Goal: Transaction & Acquisition: Book appointment/travel/reservation

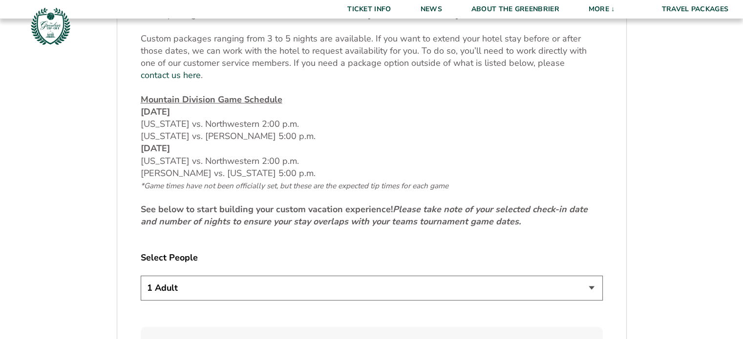
scroll to position [391, 0]
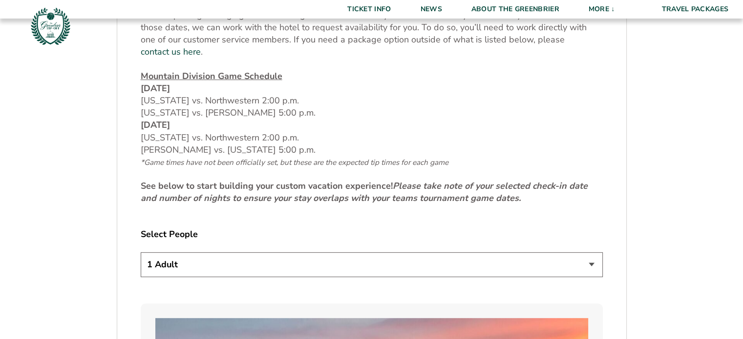
click at [471, 252] on select "1 Adult 2 Adults 3 Adults 4 Adults 2 Adults + 1 Child 2 Adults + 2 Children 2 A…" at bounding box center [372, 264] width 462 height 25
select select "2 Adults"
click at [141, 252] on select "1 Adult 2 Adults 3 Adults 4 Adults 2 Adults + 1 Child 2 Adults + 2 Children 2 A…" at bounding box center [372, 264] width 462 height 25
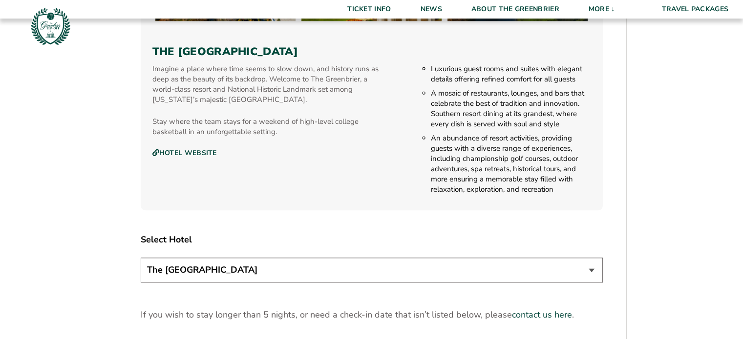
scroll to position [1074, 0]
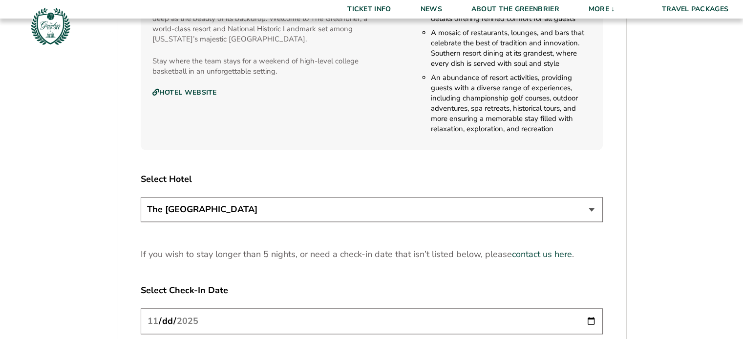
click at [242, 197] on select "The [GEOGRAPHIC_DATA]" at bounding box center [372, 209] width 462 height 25
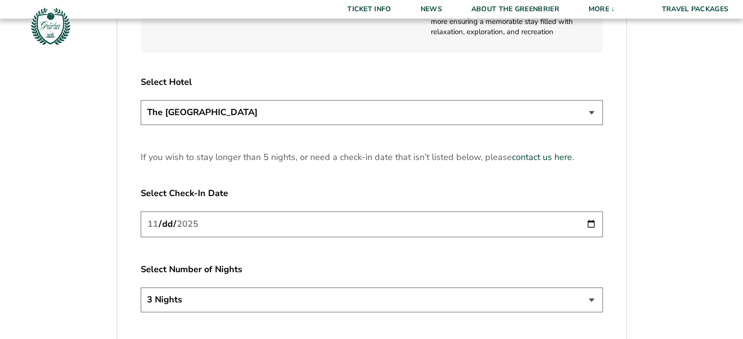
scroll to position [1172, 0]
click at [245, 211] on input "[DATE]" at bounding box center [372, 224] width 462 height 26
click at [531, 218] on input "[DATE]" at bounding box center [372, 224] width 462 height 26
click at [590, 211] on input "[DATE]" at bounding box center [372, 224] width 462 height 26
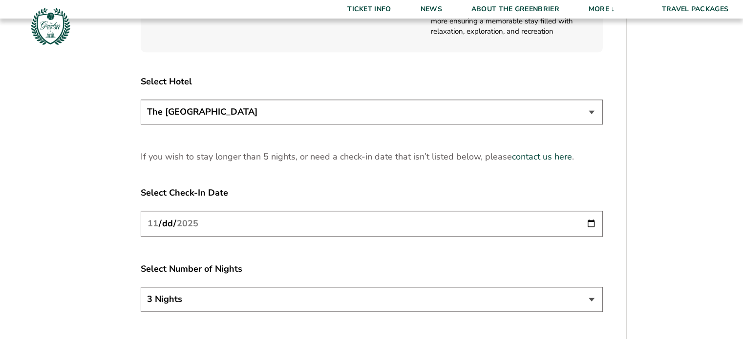
type input "[DATE]"
click at [236, 287] on select "3 Nights 4 Nights 5 Nights" at bounding box center [372, 299] width 462 height 25
click at [141, 287] on select "3 Nights 4 Nights 5 Nights" at bounding box center [372, 299] width 462 height 25
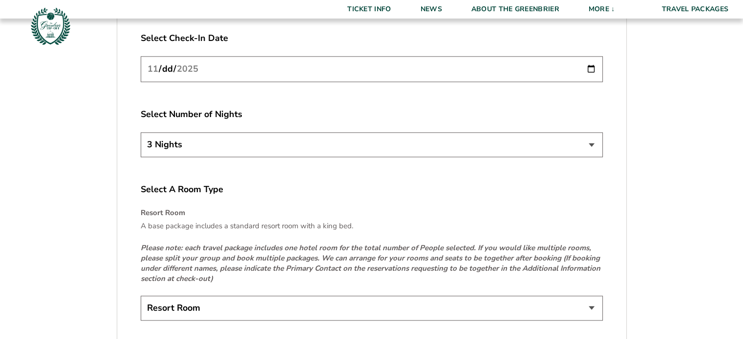
scroll to position [1367, 0]
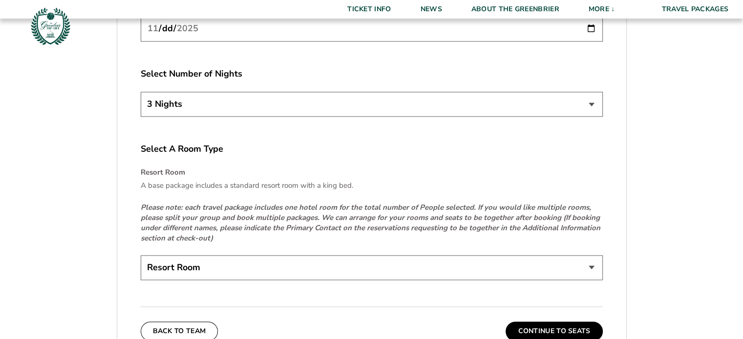
click at [202, 255] on select "Resort Room" at bounding box center [372, 267] width 462 height 25
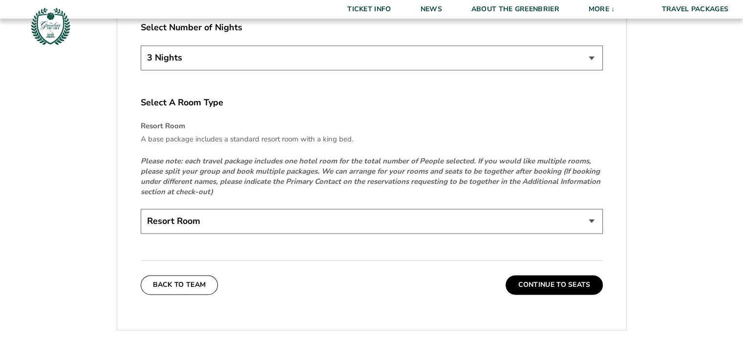
scroll to position [1416, 0]
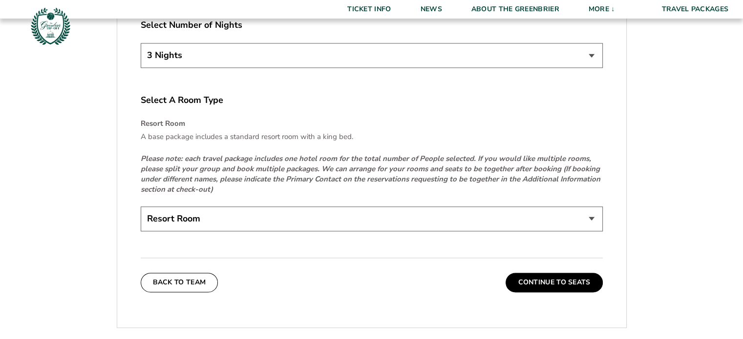
click at [231, 207] on select "Resort Room" at bounding box center [372, 219] width 462 height 25
click at [531, 273] on button "Continue To Seats" at bounding box center [553, 283] width 97 height 20
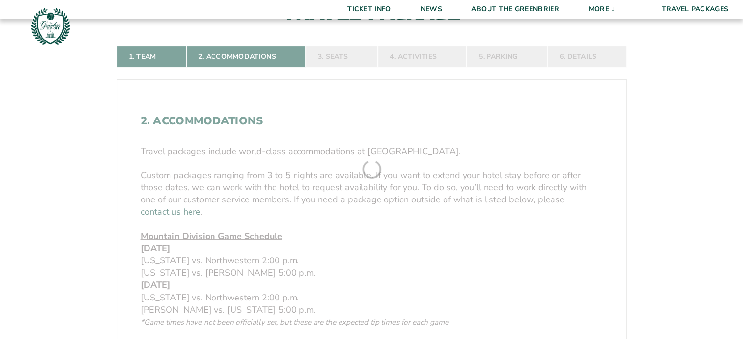
scroll to position [160, 0]
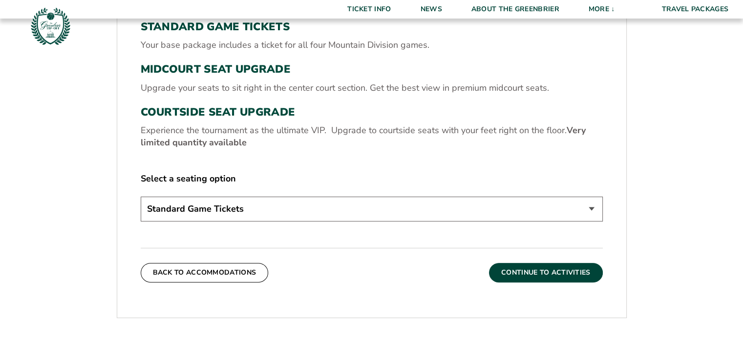
click at [533, 270] on button "Continue To Activities" at bounding box center [546, 273] width 114 height 20
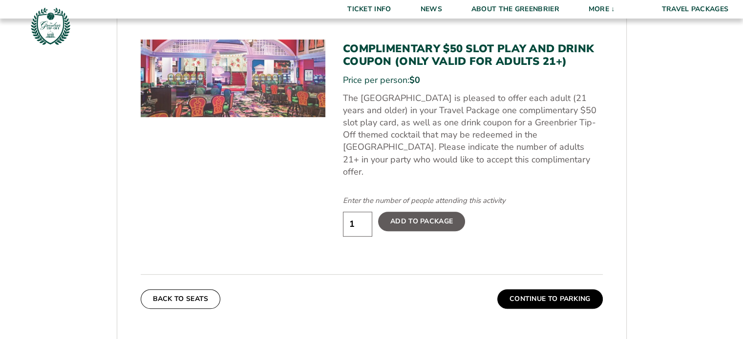
scroll to position [502, 0]
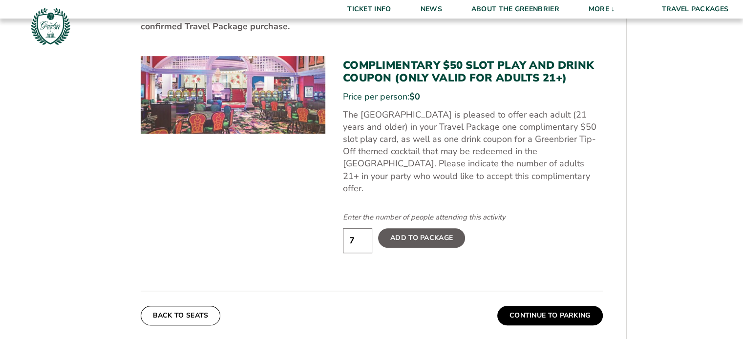
drag, startPoint x: 361, startPoint y: 227, endPoint x: 340, endPoint y: 221, distance: 21.7
click at [343, 229] on input "7" at bounding box center [357, 241] width 29 height 25
click at [361, 234] on input "6" at bounding box center [357, 241] width 29 height 25
click at [361, 234] on input "5" at bounding box center [357, 241] width 29 height 25
click at [361, 234] on input "4" at bounding box center [357, 241] width 29 height 25
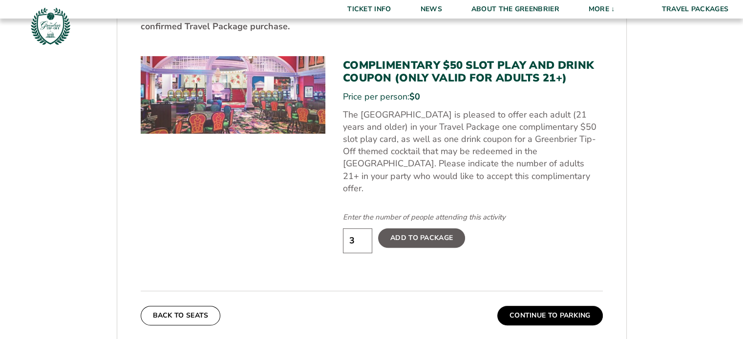
click at [361, 234] on input "3" at bounding box center [357, 241] width 29 height 25
type input "2"
click at [361, 234] on input "2" at bounding box center [357, 241] width 29 height 25
click at [388, 229] on label "Add To Package" at bounding box center [421, 239] width 87 height 20
click at [0, 0] on input "Add To Package" at bounding box center [0, 0] width 0 height 0
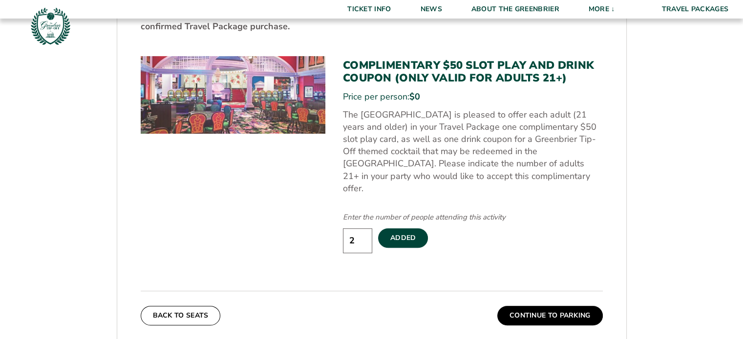
click at [543, 313] on div "4. Activities The Greenbrier offers an abundance of resort activities, providin…" at bounding box center [371, 84] width 509 height 529
click at [546, 308] on button "Continue To Parking" at bounding box center [549, 316] width 105 height 20
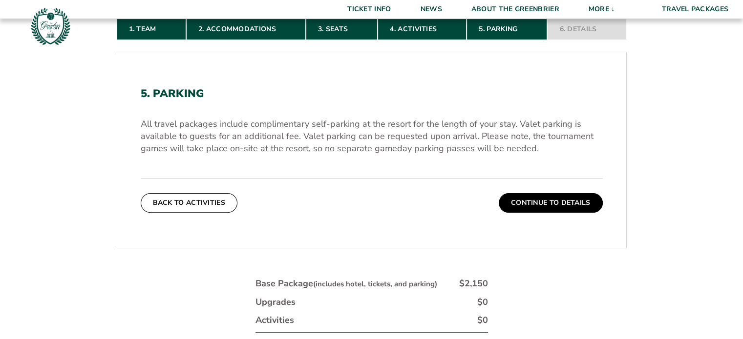
scroll to position [0, 0]
